Goal: Information Seeking & Learning: Check status

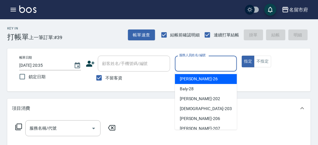
drag, startPoint x: 200, startPoint y: 69, endPoint x: 188, endPoint y: 77, distance: 14.9
click at [198, 71] on div "服務人員姓名/編號" at bounding box center [206, 64] width 62 height 16
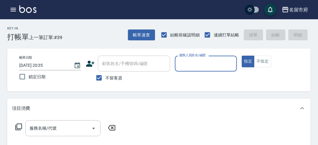
drag, startPoint x: 202, startPoint y: 64, endPoint x: 196, endPoint y: 70, distance: 8.7
click at [201, 64] on input "服務人員姓名/編號" at bounding box center [206, 63] width 56 height 11
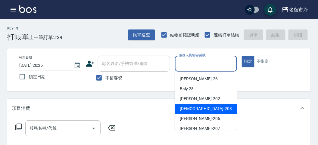
click at [191, 108] on span "聖德 -203" at bounding box center [206, 109] width 52 height 6
type input "聖德-203"
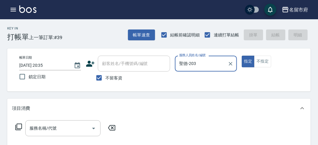
click at [17, 128] on icon at bounding box center [18, 127] width 7 height 7
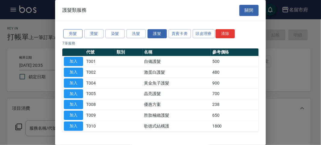
click at [70, 32] on button "剪髮" at bounding box center [72, 33] width 19 height 9
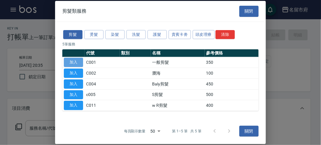
click at [72, 59] on button "加入" at bounding box center [73, 62] width 19 height 9
type input "一般剪髮(C001)"
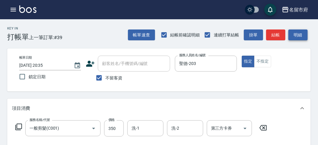
click at [293, 39] on button "明細" at bounding box center [297, 34] width 19 height 11
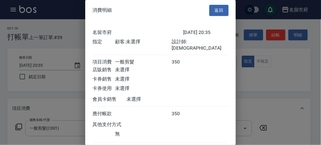
scroll to position [33, 0]
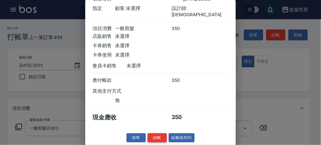
click at [156, 142] on button "結帳" at bounding box center [156, 137] width 19 height 9
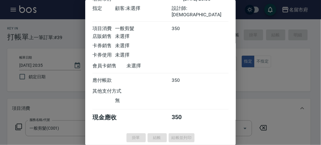
type input "[DATE] 21:09"
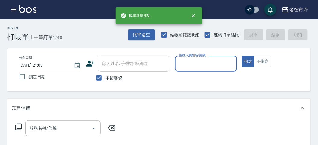
click at [187, 64] on input "服務人員姓名/編號" at bounding box center [206, 63] width 56 height 11
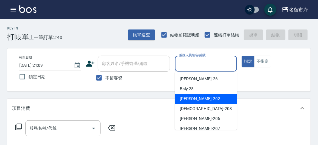
click at [193, 103] on div "[PERSON_NAME] -202" at bounding box center [206, 99] width 62 height 10
type input "[PERSON_NAME]-202"
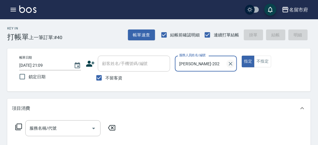
click at [229, 65] on icon "Clear" at bounding box center [231, 64] width 4 height 4
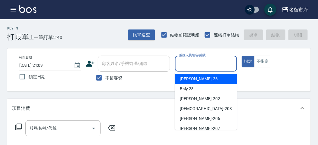
click at [204, 68] on input "服務人員姓名/編號" at bounding box center [206, 63] width 56 height 11
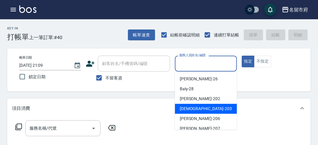
click at [179, 112] on div "聖德 -203" at bounding box center [206, 109] width 62 height 10
type input "聖德-203"
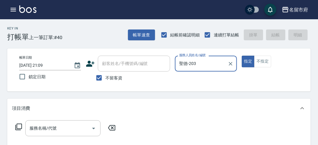
click at [19, 126] on icon at bounding box center [18, 126] width 7 height 7
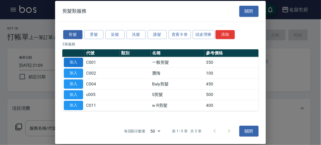
click at [75, 63] on button "加入" at bounding box center [73, 62] width 19 height 9
type input "一般剪髮(C001)"
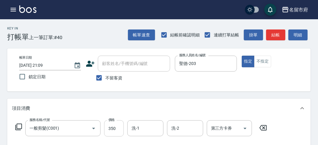
click at [114, 128] on input "350" at bounding box center [114, 128] width 20 height 16
type input "250"
click at [305, 34] on button "明細" at bounding box center [297, 34] width 19 height 11
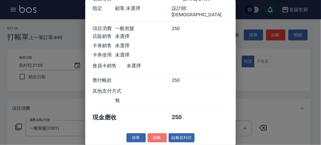
click at [162, 134] on button "結帳" at bounding box center [156, 137] width 19 height 9
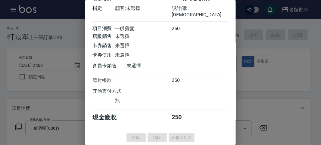
type input "[DATE] 21:10"
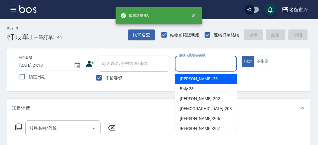
drag, startPoint x: 212, startPoint y: 59, endPoint x: 206, endPoint y: 67, distance: 9.9
click at [209, 63] on input "服務人員姓名/編號" at bounding box center [206, 63] width 56 height 11
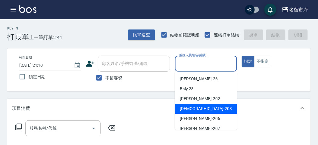
click at [189, 108] on span "聖德 -203" at bounding box center [206, 109] width 52 height 6
type input "聖德-203"
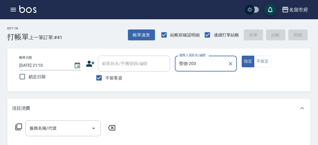
click at [20, 125] on icon at bounding box center [18, 126] width 7 height 7
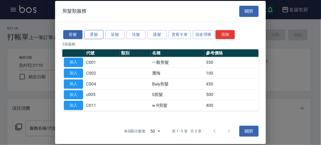
click at [93, 36] on button "燙髮" at bounding box center [93, 34] width 19 height 9
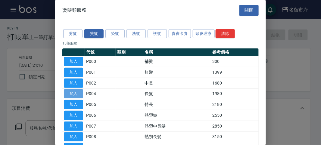
click at [75, 92] on button "加入" at bounding box center [73, 93] width 19 height 9
type input "長髮(P004)"
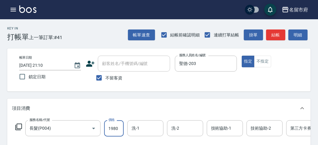
click at [112, 132] on input "1980" at bounding box center [114, 128] width 20 height 16
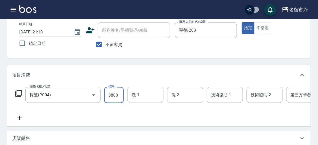
type input "3800"
drag, startPoint x: 153, startPoint y: 94, endPoint x: 147, endPoint y: 91, distance: 6.3
click at [152, 94] on input "洗-1" at bounding box center [145, 95] width 31 height 11
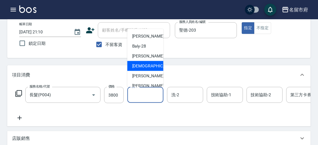
scroll to position [66, 0]
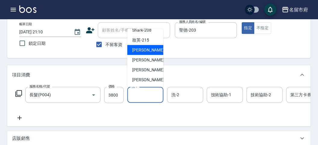
click at [141, 50] on span "小靜 -216" at bounding box center [152, 50] width 40 height 6
type input "小靜-216"
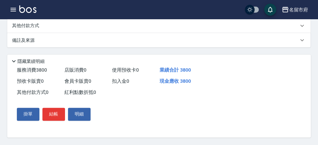
scroll to position [148, 0]
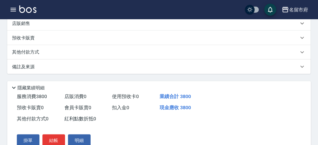
click at [45, 56] on div "其他付款方式" at bounding box center [155, 52] width 286 height 7
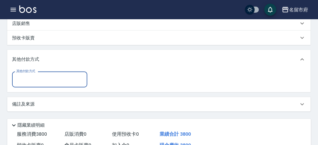
scroll to position [0, 0]
click at [53, 85] on input "其他付款方式" at bounding box center [50, 79] width 70 height 11
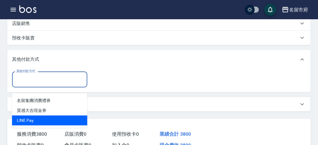
click at [45, 119] on span "LlNE Pay" at bounding box center [49, 121] width 75 height 10
type input "LlNE Pay"
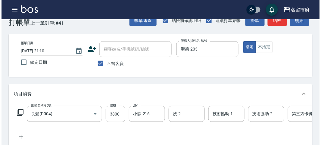
scroll to position [220, 0]
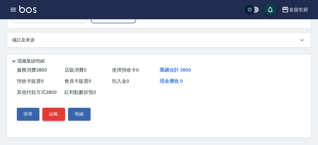
type input "3800"
click at [50, 118] on button "結帳" at bounding box center [53, 114] width 23 height 13
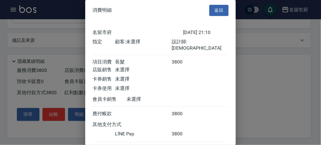
scroll to position [32, 0]
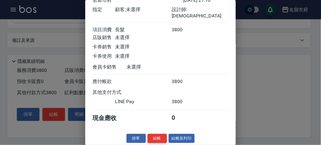
click at [156, 138] on button "結帳" at bounding box center [156, 138] width 19 height 9
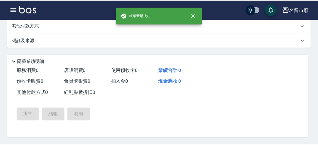
scroll to position [0, 0]
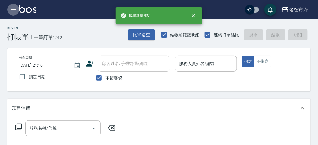
click at [13, 11] on icon "button" at bounding box center [13, 9] width 7 height 7
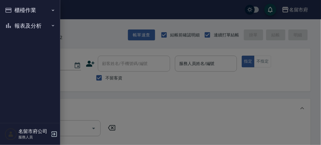
click at [16, 24] on button "報表及分析" at bounding box center [29, 26] width 55 height 16
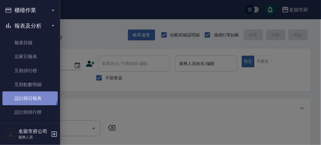
click at [29, 93] on link "設計師日報表" at bounding box center [29, 98] width 55 height 14
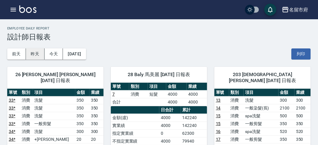
click at [32, 53] on button "昨天" at bounding box center [35, 53] width 19 height 11
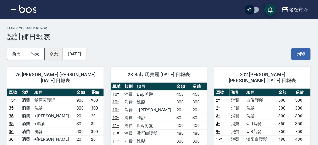
click at [54, 54] on button "今天" at bounding box center [54, 53] width 19 height 11
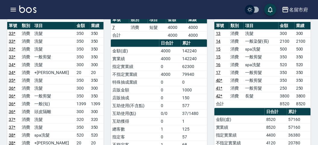
scroll to position [100, 0]
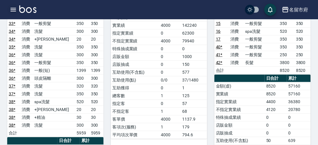
click at [13, 8] on icon "button" at bounding box center [13, 10] width 5 height 4
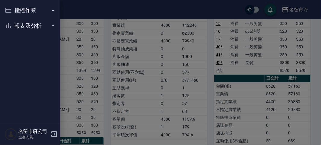
click at [18, 26] on button "報表及分析" at bounding box center [29, 26] width 55 height 16
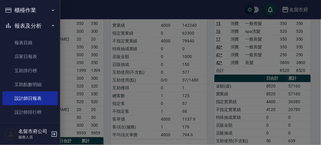
click at [85, 52] on div at bounding box center [160, 72] width 321 height 145
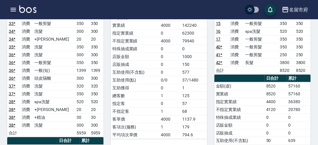
click at [143, 89] on td "互助獲得" at bounding box center [135, 88] width 48 height 8
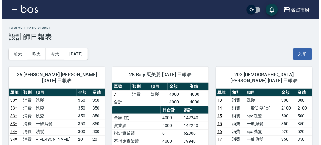
scroll to position [134, 0]
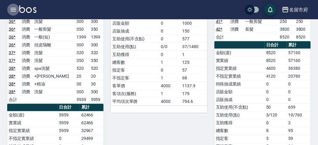
click at [16, 11] on icon "button" at bounding box center [13, 9] width 7 height 7
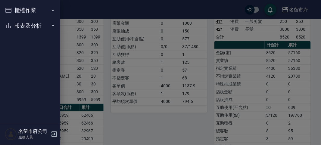
click at [23, 27] on button "報表及分析" at bounding box center [29, 26] width 55 height 16
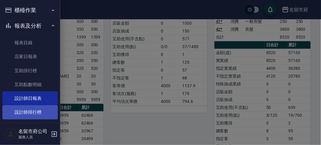
click at [32, 108] on link "設計師排行榜" at bounding box center [29, 112] width 55 height 14
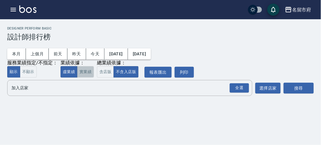
click at [88, 72] on button "實業績" at bounding box center [85, 72] width 17 height 12
drag, startPoint x: 100, startPoint y: 72, endPoint x: 120, endPoint y: 72, distance: 19.9
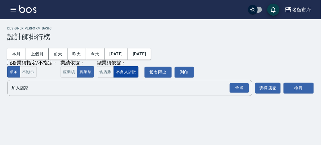
click at [101, 72] on button "含店販" at bounding box center [105, 72] width 17 height 12
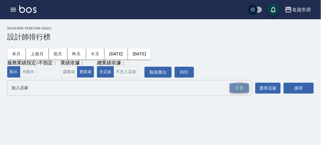
click at [242, 90] on div "全選" at bounding box center [239, 87] width 19 height 9
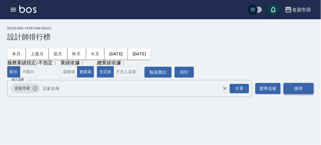
click at [302, 90] on button "搜尋" at bounding box center [298, 88] width 30 height 11
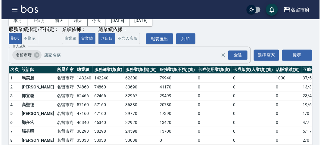
scroll to position [53, 0]
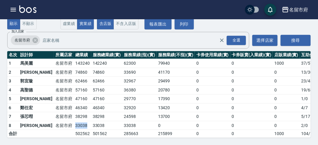
drag, startPoint x: 53, startPoint y: 117, endPoint x: 70, endPoint y: 121, distance: 16.9
click at [70, 121] on tr "8 [PERSON_NAME] [GEOGRAPHIC_DATA] 33038 33038 33038 0 0 0 0 2 / 0" at bounding box center [173, 125] width 333 height 9
click at [74, 121] on td "33038" at bounding box center [82, 125] width 17 height 9
drag, startPoint x: 53, startPoint y: 113, endPoint x: 69, endPoint y: 113, distance: 15.9
click at [69, 113] on tr "7 張芯嘒 [GEOGRAPHIC_DATA] 38298 38298 24598 13700 0 0 0 5 / 17" at bounding box center [173, 116] width 333 height 9
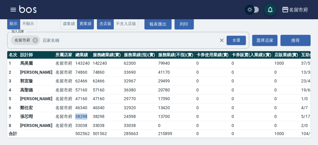
click at [74, 113] on td "38298" at bounding box center [82, 116] width 17 height 9
drag, startPoint x: 53, startPoint y: 94, endPoint x: 68, endPoint y: 94, distance: 15.0
click at [68, 94] on tr "5 [PERSON_NAME][GEOGRAPHIC_DATA] 47160 47160 29770 17390 0 0 0 1 / 0" at bounding box center [173, 98] width 333 height 9
click at [74, 94] on td "47160" at bounding box center [82, 98] width 17 height 9
drag, startPoint x: 55, startPoint y: 84, endPoint x: 69, endPoint y: 85, distance: 14.5
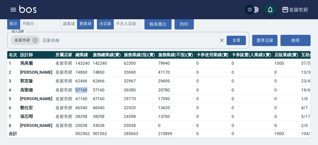
click at [74, 85] on td "57160" at bounding box center [82, 89] width 17 height 9
drag, startPoint x: 51, startPoint y: 101, endPoint x: 69, endPoint y: 101, distance: 17.8
click at [69, 103] on tr "6 [PERSON_NAME] [GEOGRAPHIC_DATA] 46340 46340 32920 13420 0 0 0 4 / 7" at bounding box center [173, 107] width 333 height 9
click at [74, 103] on td "46340" at bounding box center [82, 107] width 17 height 9
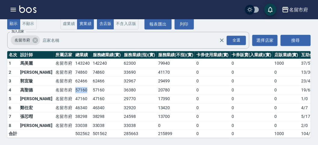
drag, startPoint x: 53, startPoint y: 84, endPoint x: 67, endPoint y: 85, distance: 14.5
click at [67, 85] on tr "4 [PERSON_NAME][GEOGRAPHIC_DATA] 57160 57160 36380 20780 0 0 0 19 / 639" at bounding box center [173, 89] width 333 height 9
click at [74, 85] on td "57160" at bounding box center [82, 89] width 17 height 9
click at [9, 6] on button "button" at bounding box center [13, 10] width 12 height 12
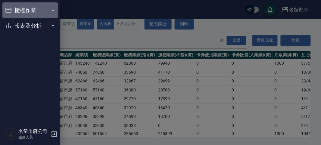
click at [9, 6] on button "櫃檯作業" at bounding box center [29, 10] width 55 height 16
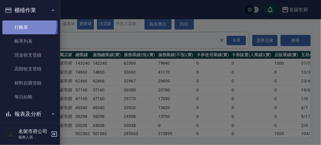
click at [20, 24] on link "打帳單" at bounding box center [29, 27] width 55 height 14
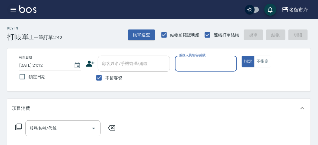
click at [14, 8] on icon "button" at bounding box center [13, 9] width 7 height 7
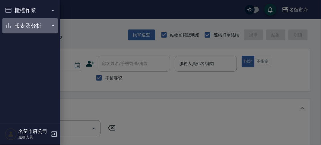
click at [28, 26] on button "報表及分析" at bounding box center [29, 26] width 55 height 16
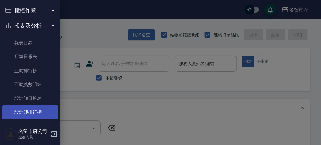
click at [49, 112] on link "設計師排行榜" at bounding box center [29, 112] width 55 height 14
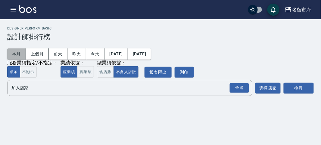
click at [11, 50] on button "本月" at bounding box center [16, 53] width 19 height 11
click at [243, 85] on div "全選" at bounding box center [239, 87] width 19 height 9
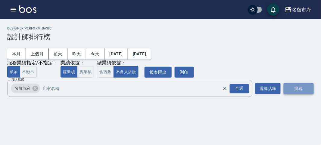
click at [296, 91] on button "搜尋" at bounding box center [298, 88] width 30 height 11
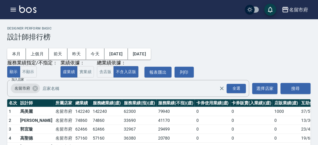
scroll to position [33, 0]
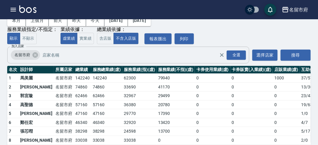
drag, startPoint x: 61, startPoint y: 104, endPoint x: 140, endPoint y: 49, distance: 96.4
click at [74, 104] on td "57160" at bounding box center [82, 104] width 17 height 9
click at [203, 31] on div "本月 上個月 [DATE] [DATE] [DATE] [DATE] [DATE] 服務業績指定/不指定： 顯示 不顯示 業績依據： 虛業績 實業績 總業績依…" at bounding box center [158, 26] width 303 height 36
